Goal: Information Seeking & Learning: Learn about a topic

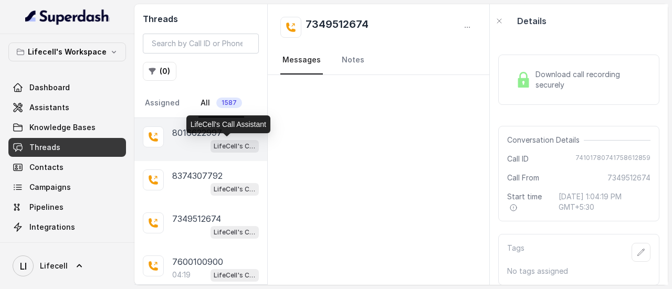
click at [214, 146] on p "LifeCell's Call Assistant" at bounding box center [235, 146] width 42 height 11
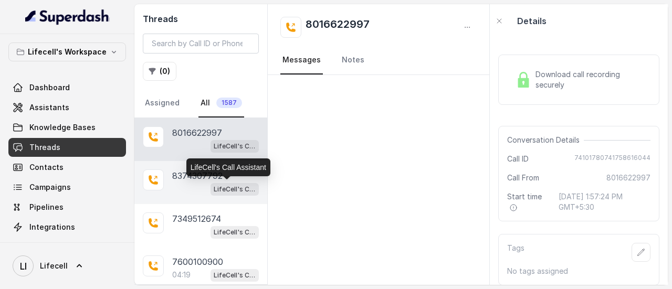
click at [216, 186] on p "LifeCell's Call Assistant" at bounding box center [235, 189] width 42 height 11
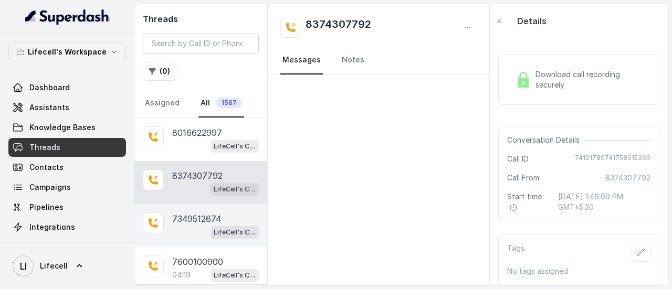
click at [216, 218] on p "7349512674" at bounding box center [196, 219] width 49 height 13
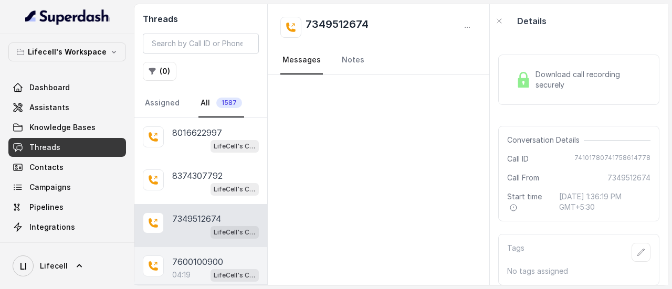
click at [212, 260] on p "7600100900" at bounding box center [197, 262] width 51 height 13
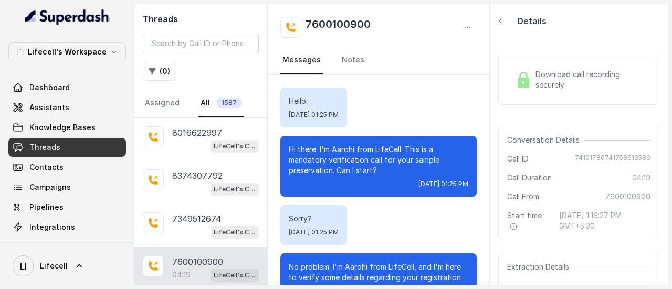
scroll to position [2232, 0]
